Goal: Task Accomplishment & Management: Complete application form

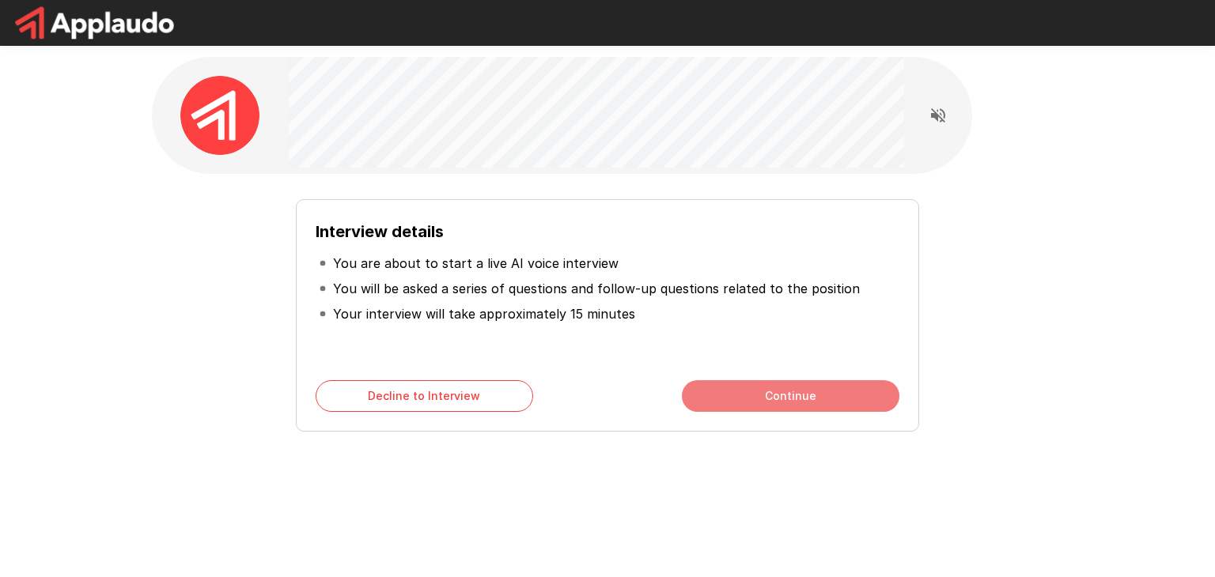
click at [744, 387] on button "Continue" at bounding box center [790, 396] width 217 height 32
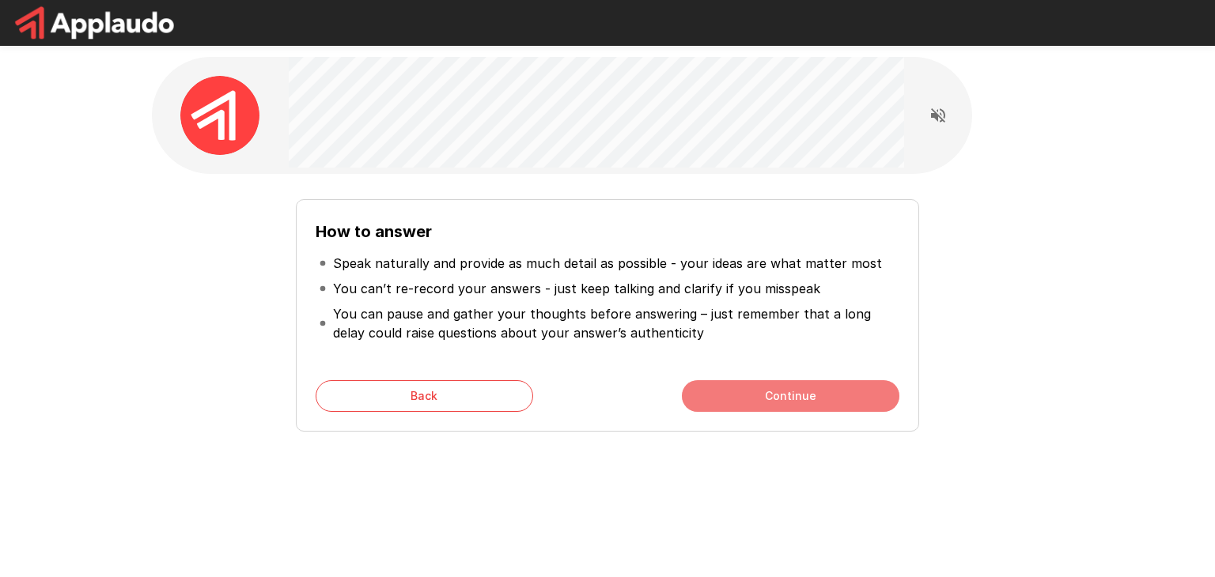
click at [744, 387] on button "Continue" at bounding box center [790, 396] width 217 height 32
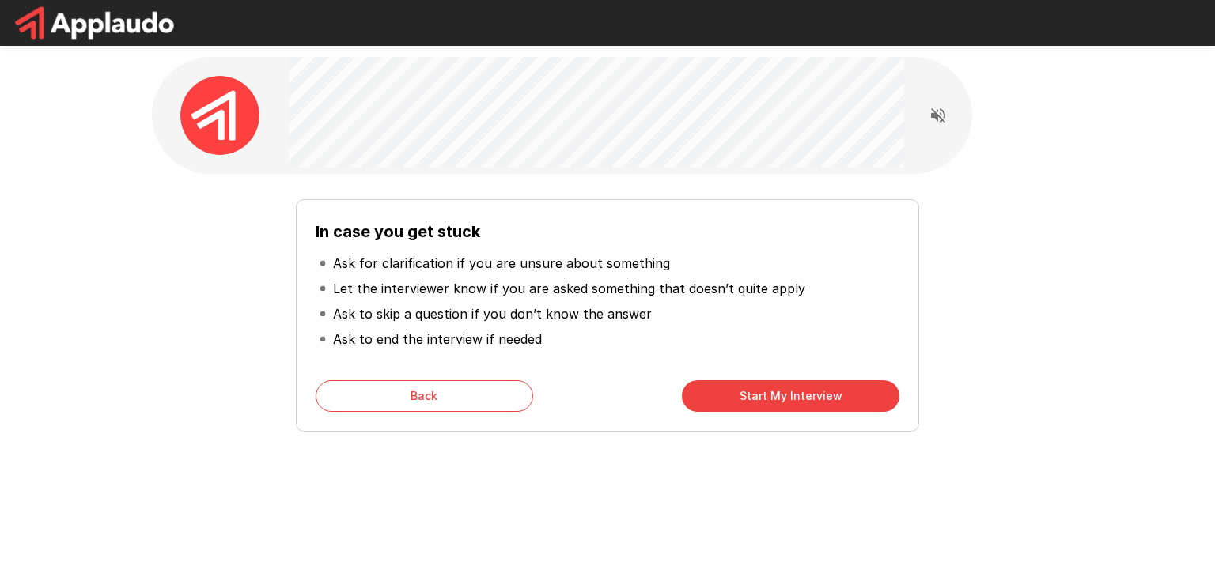
click at [744, 387] on button "Start My Interview" at bounding box center [790, 396] width 217 height 32
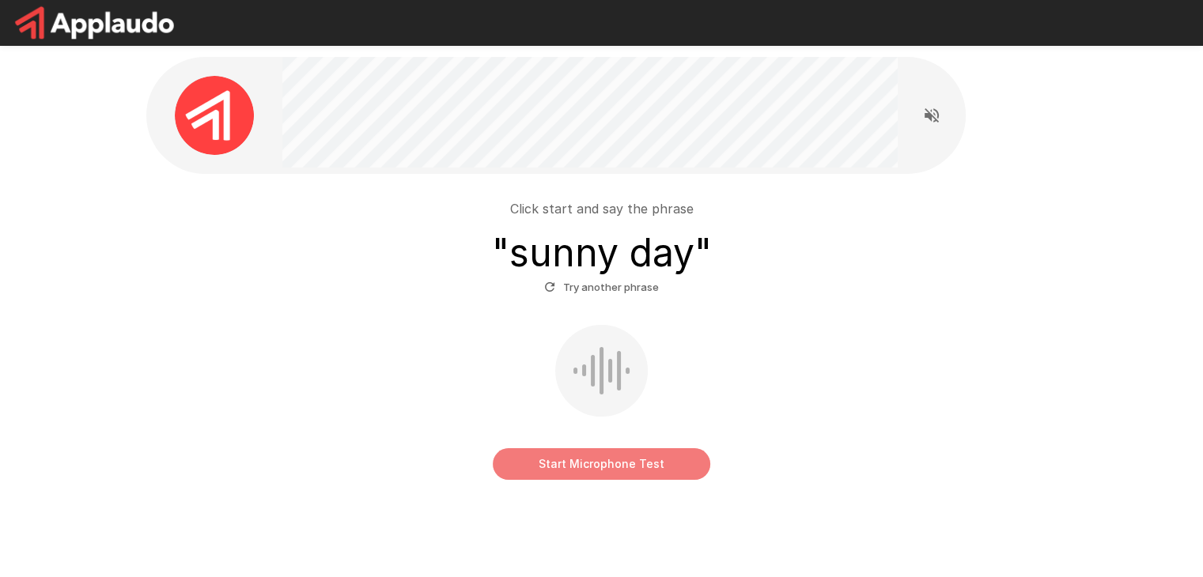
click at [538, 456] on button "Start Microphone Test" at bounding box center [601, 464] width 217 height 32
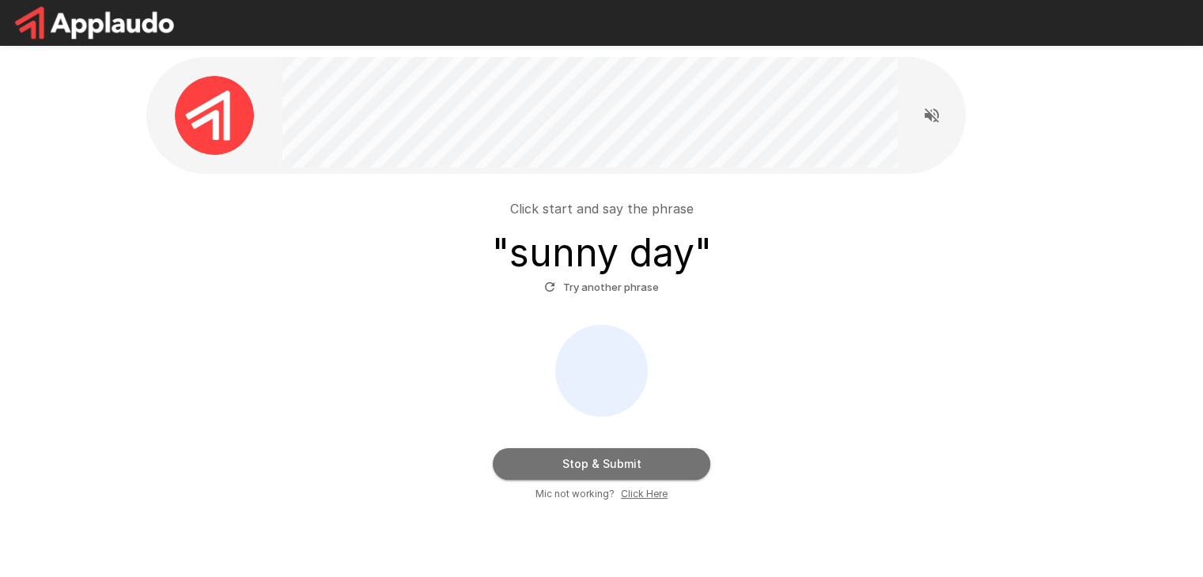
click at [538, 456] on button "Stop & Submit" at bounding box center [601, 464] width 217 height 32
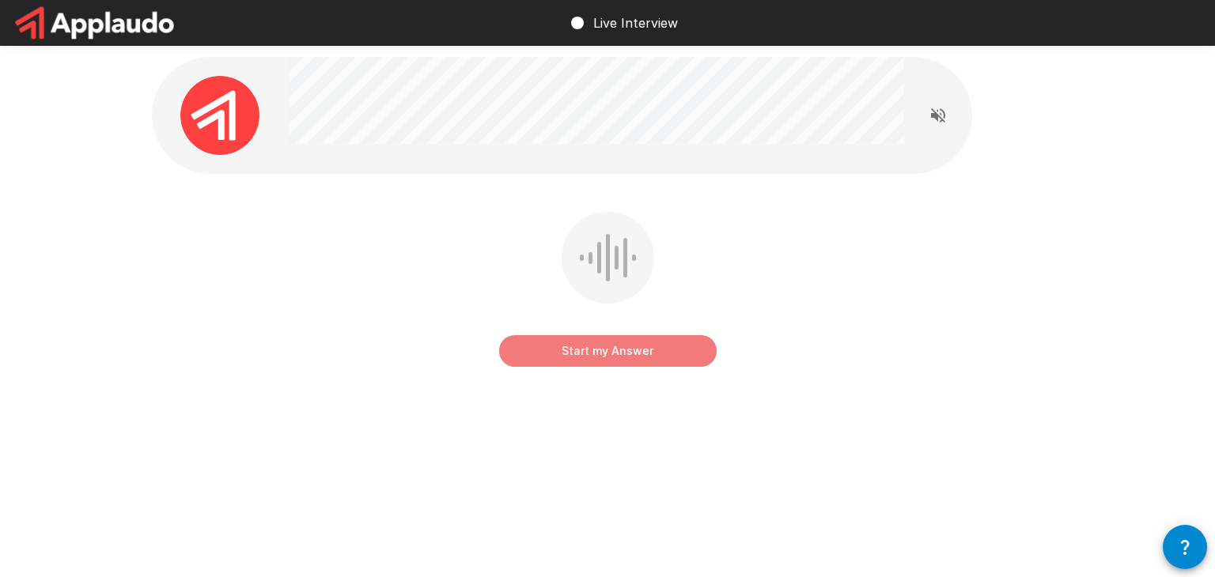
click at [626, 351] on button "Start my Answer" at bounding box center [607, 351] width 217 height 32
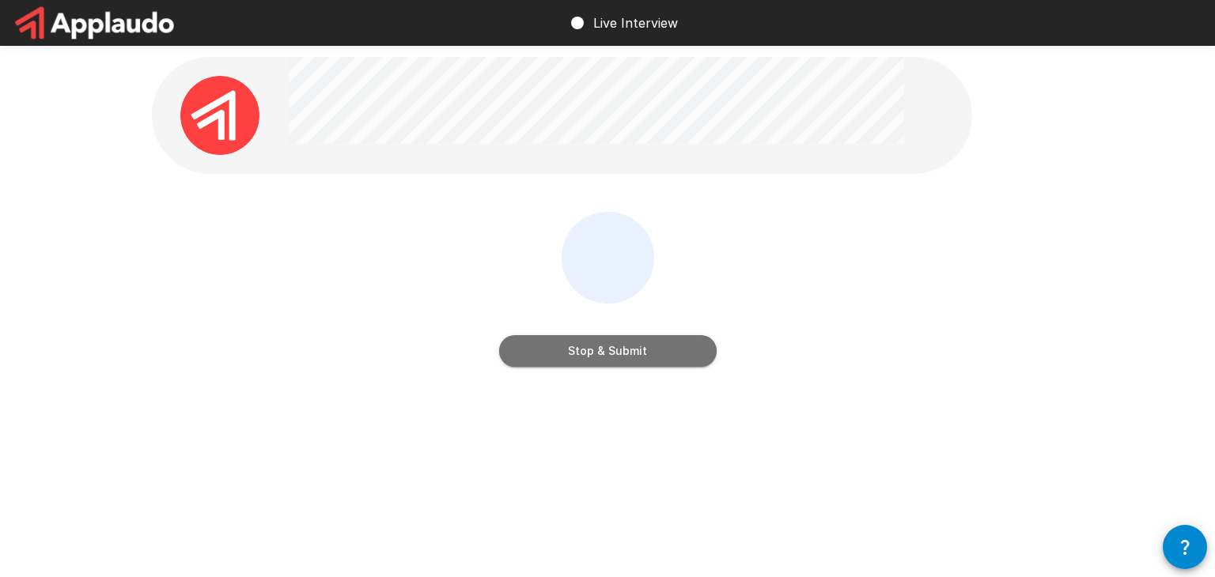
click at [626, 351] on button "Stop & Submit" at bounding box center [607, 351] width 217 height 32
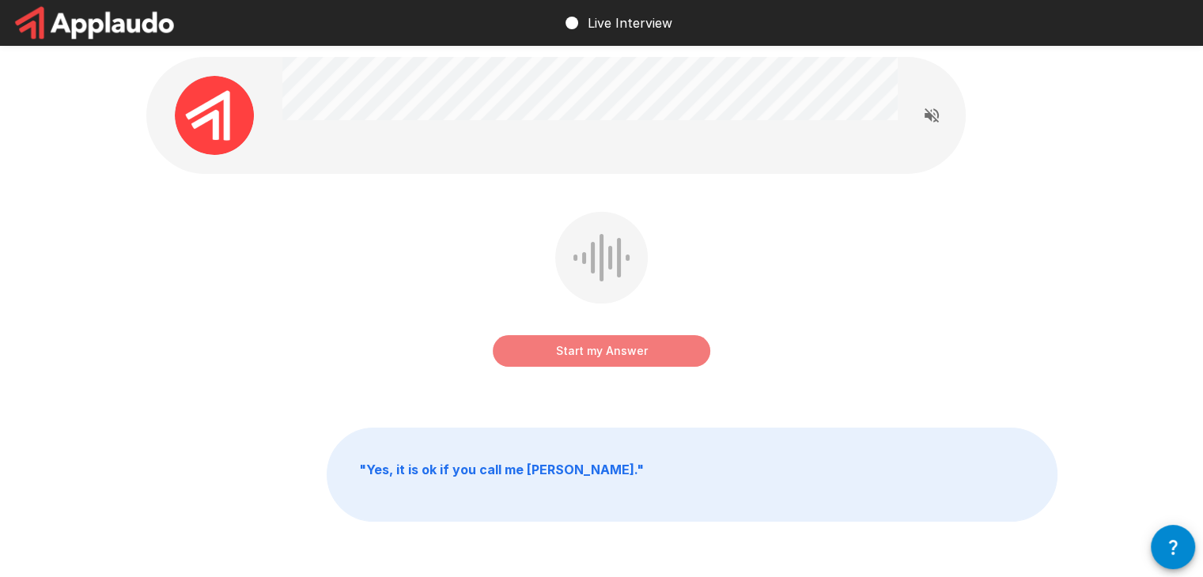
click at [614, 355] on button "Start my Answer" at bounding box center [601, 351] width 217 height 32
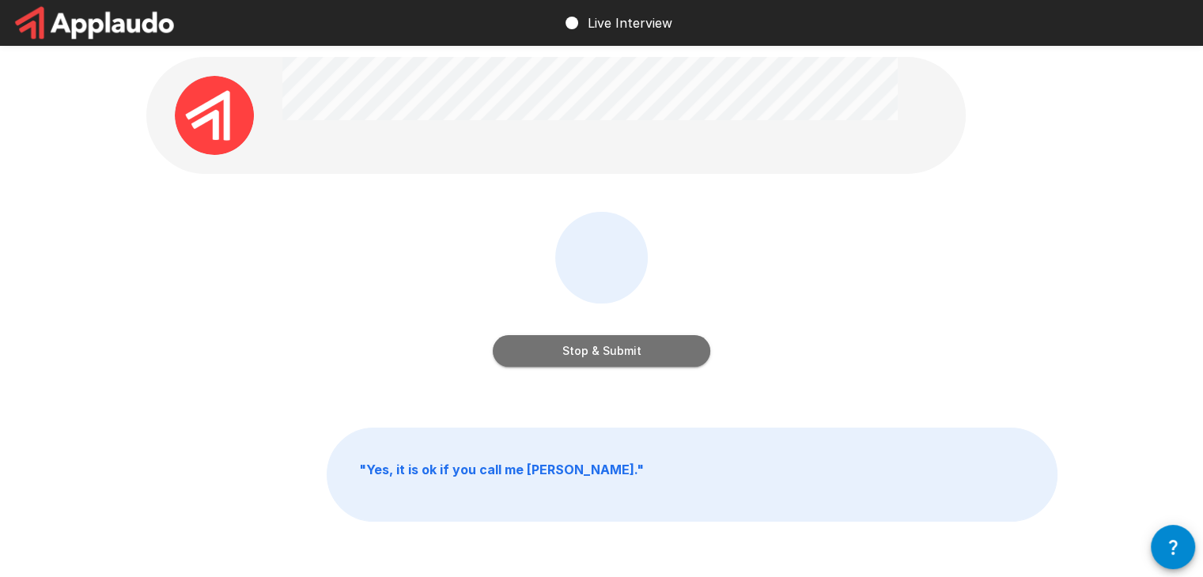
click at [614, 355] on button "Stop & Submit" at bounding box center [601, 351] width 217 height 32
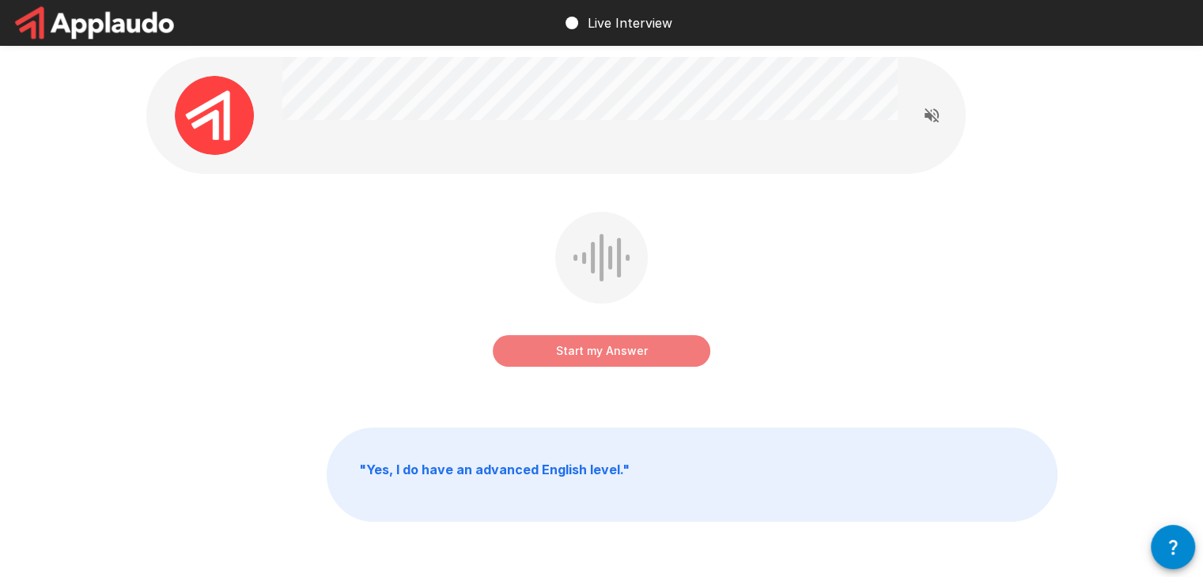
click at [604, 364] on button "Start my Answer" at bounding box center [601, 351] width 217 height 32
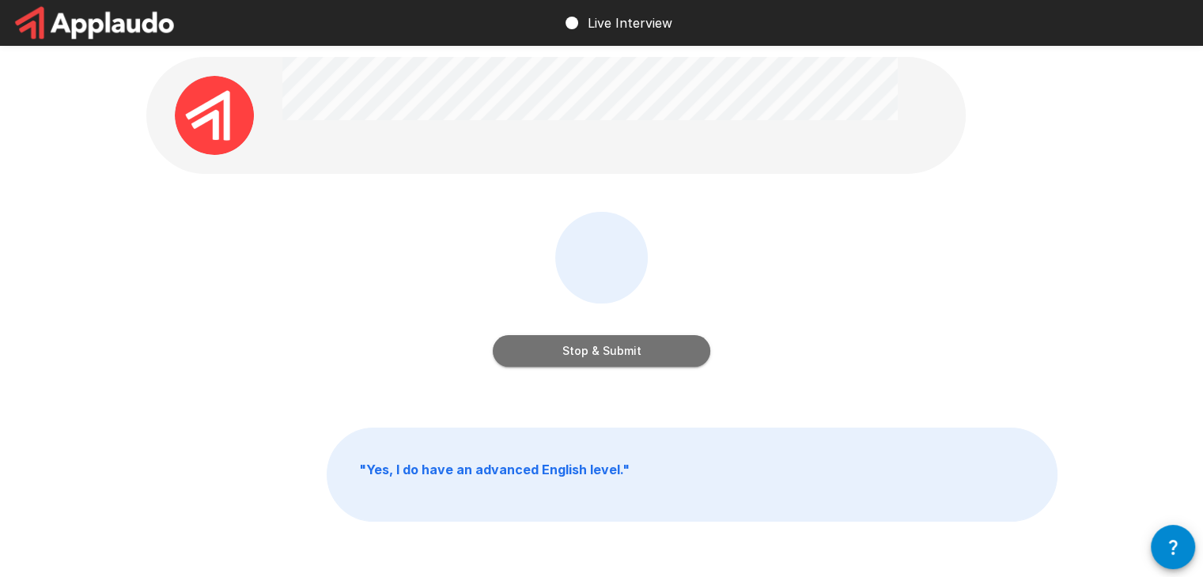
click at [607, 352] on button "Stop & Submit" at bounding box center [601, 351] width 217 height 32
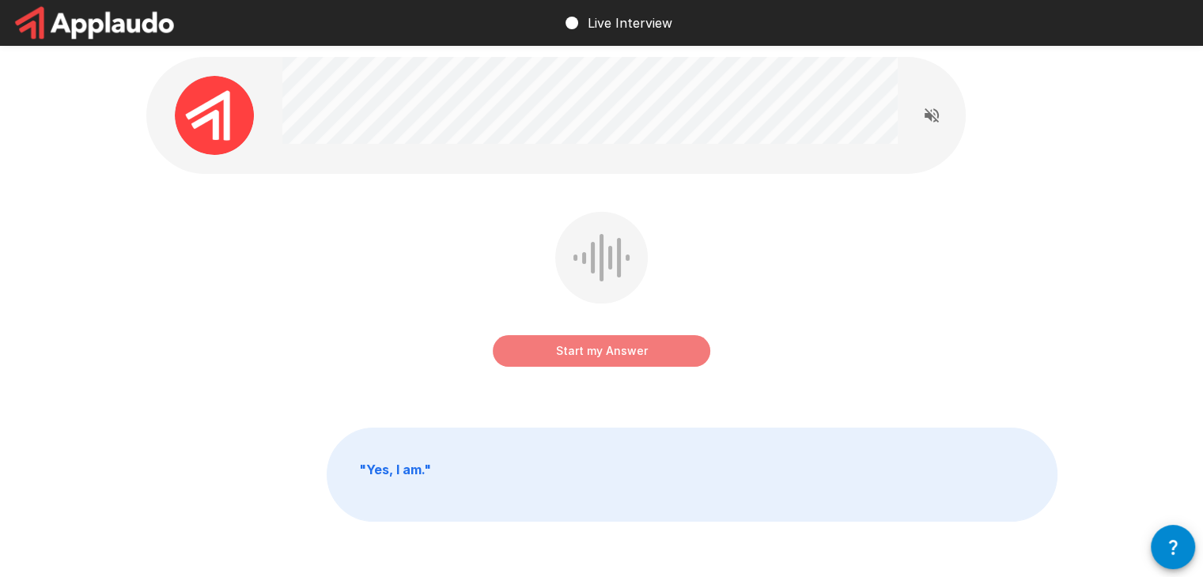
click at [588, 358] on button "Start my Answer" at bounding box center [601, 351] width 217 height 32
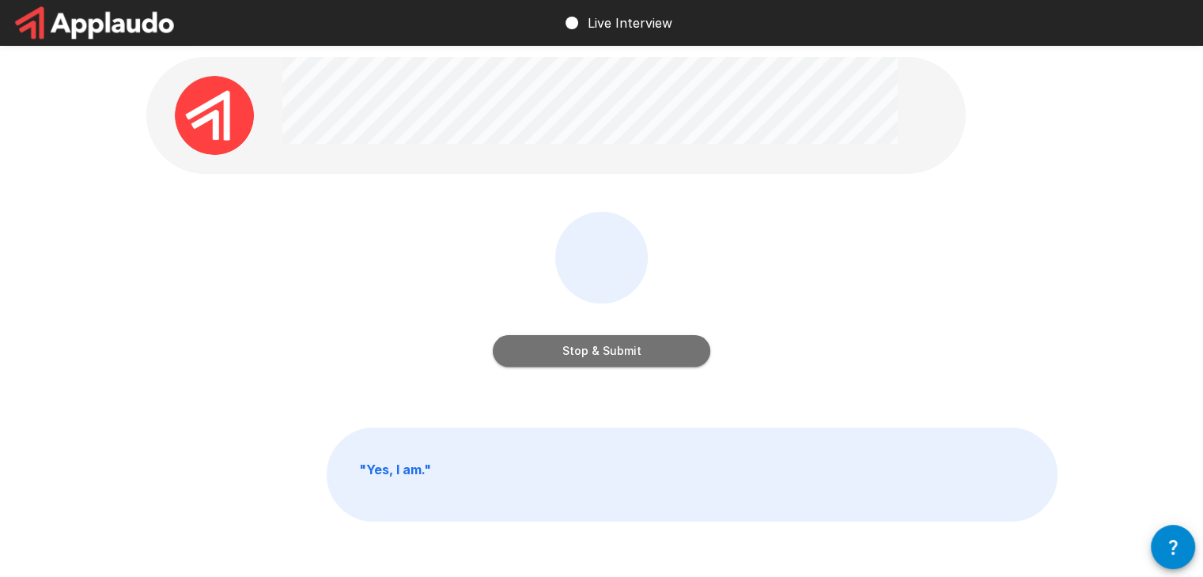
click at [588, 358] on button "Stop & Submit" at bounding box center [601, 351] width 217 height 32
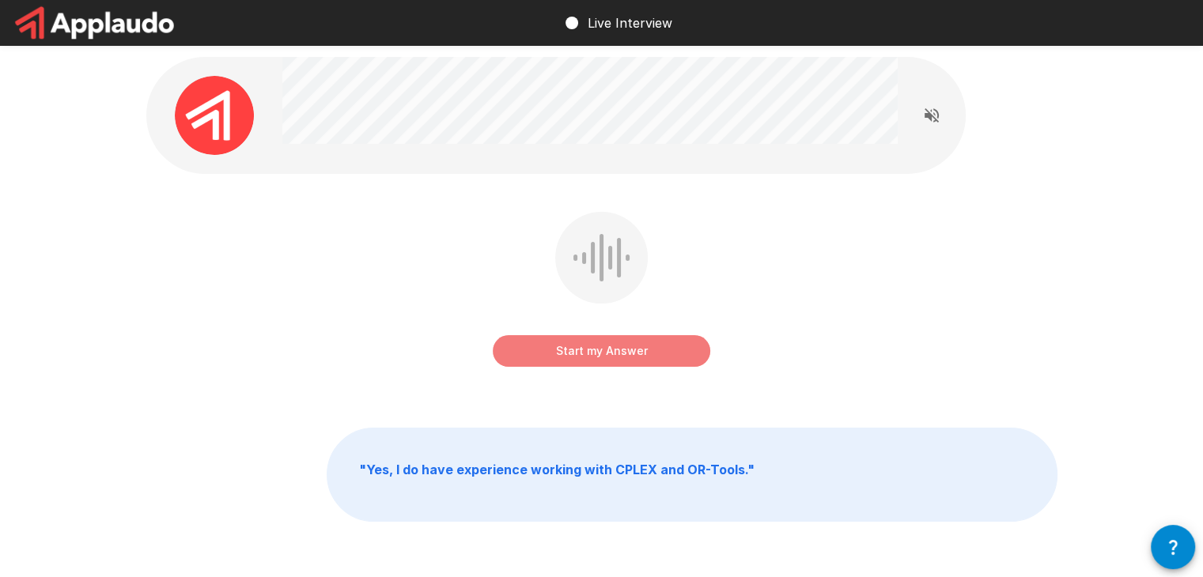
click at [588, 358] on button "Start my Answer" at bounding box center [601, 351] width 217 height 32
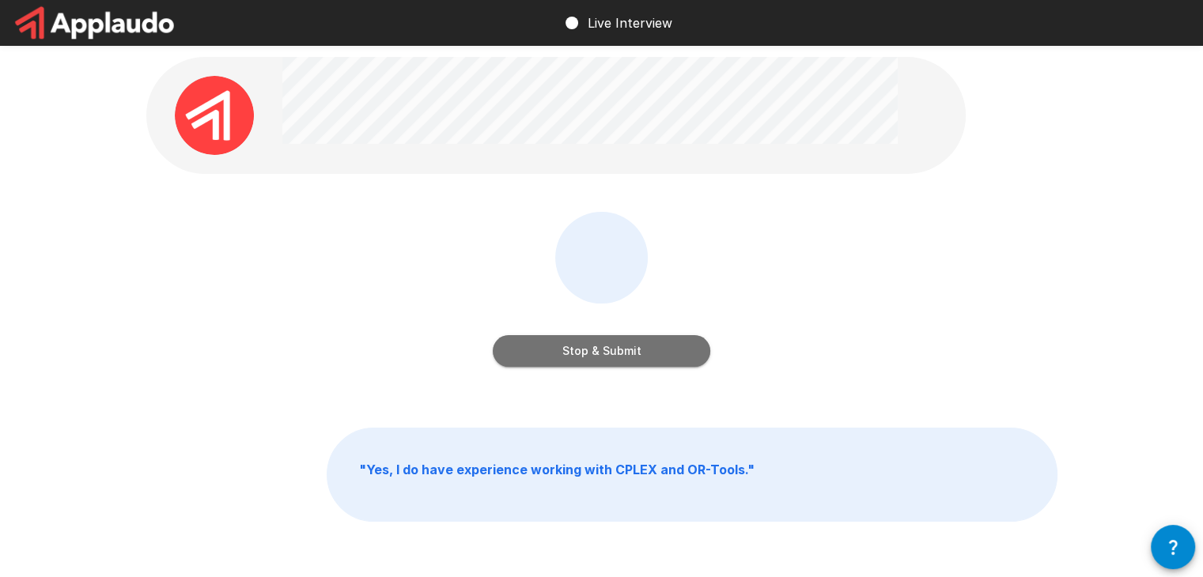
click at [588, 358] on button "Stop & Submit" at bounding box center [601, 351] width 217 height 32
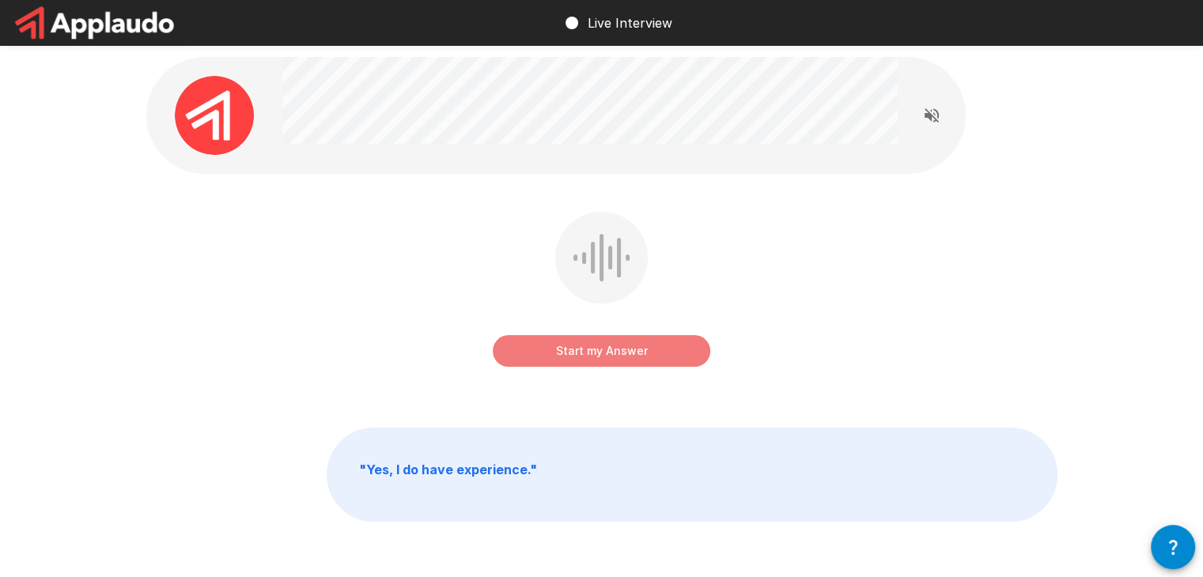
click at [599, 353] on button "Start my Answer" at bounding box center [601, 351] width 217 height 32
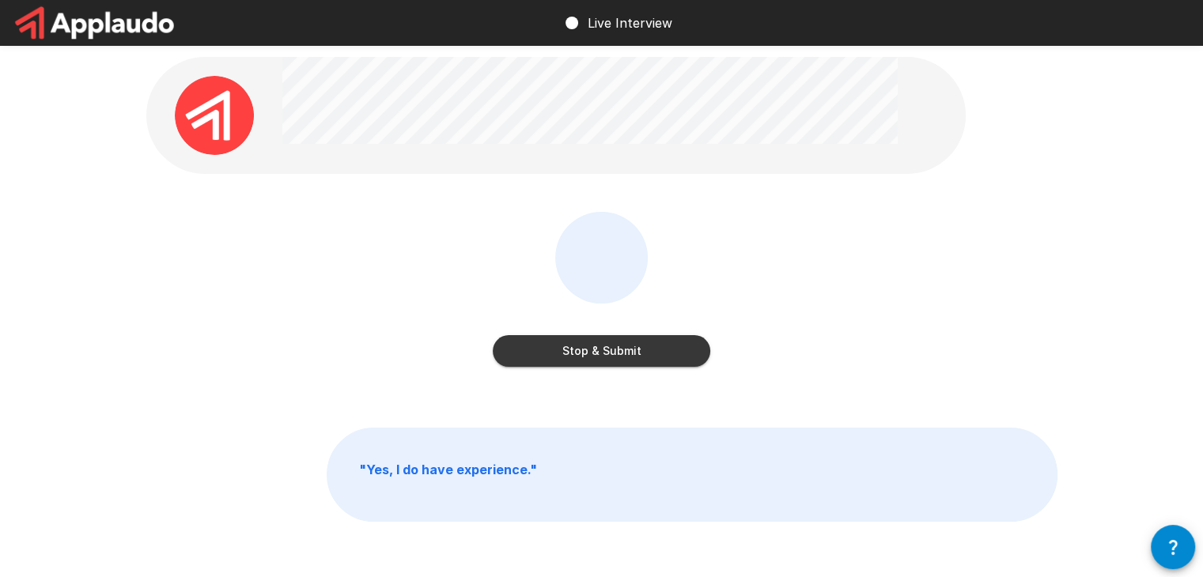
click at [599, 353] on button "Stop & Submit" at bounding box center [601, 351] width 217 height 32
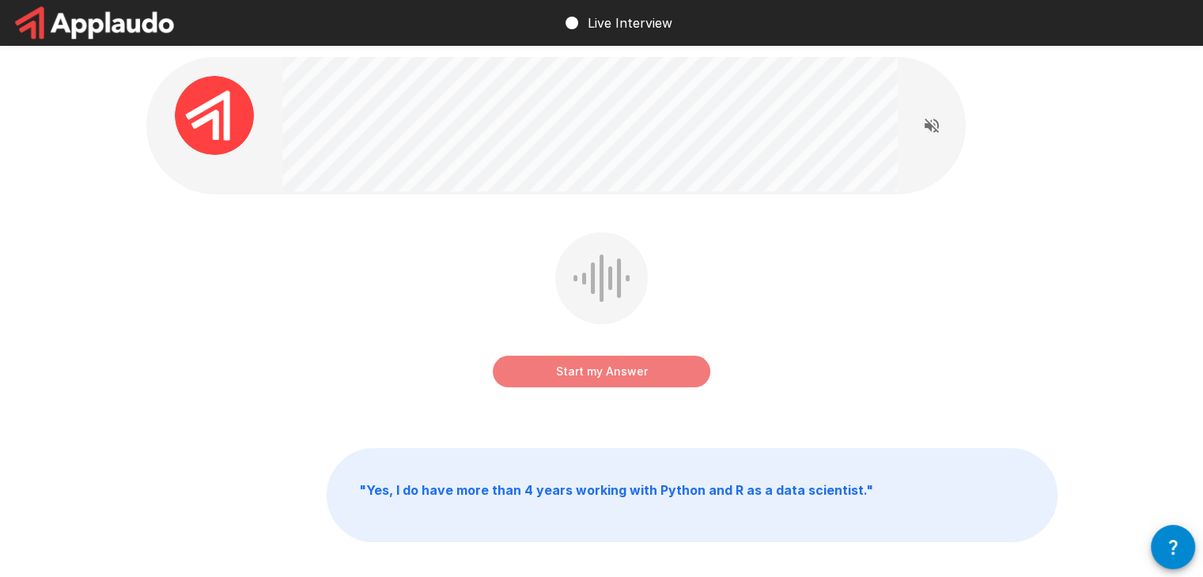
click at [610, 366] on button "Start my Answer" at bounding box center [601, 372] width 217 height 32
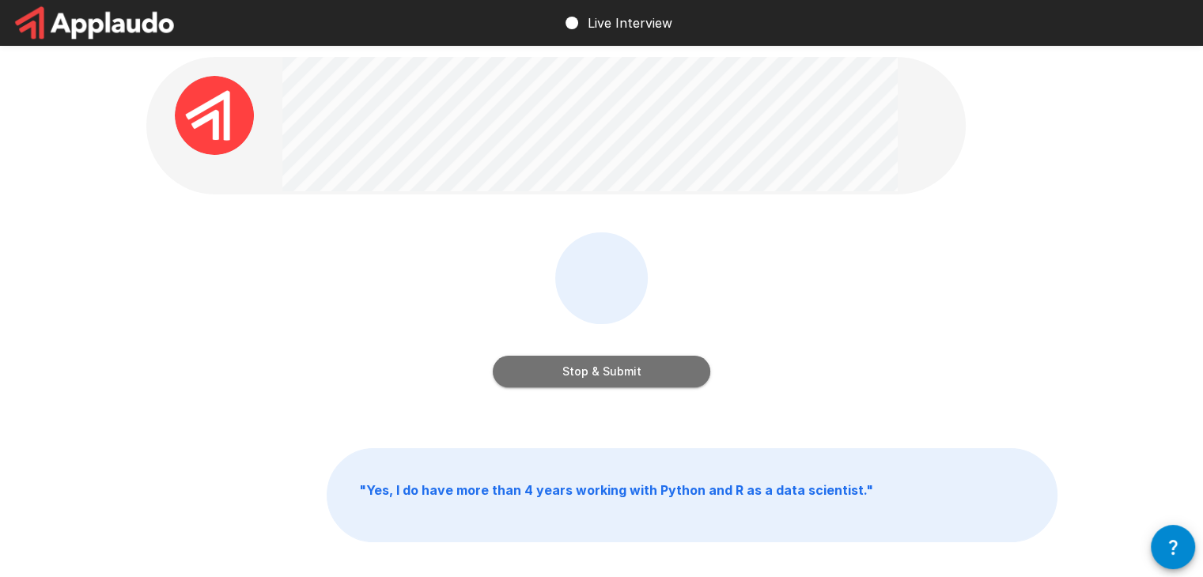
click at [610, 366] on button "Stop & Submit" at bounding box center [601, 372] width 217 height 32
